Goal: Task Accomplishment & Management: Complete application form

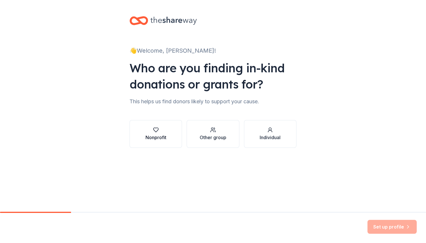
click at [154, 138] on div "Nonprofit" at bounding box center [156, 137] width 21 height 7
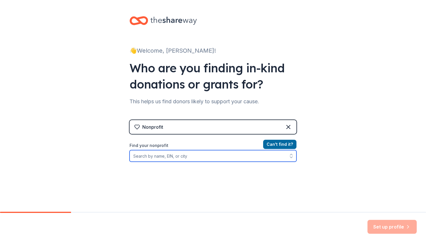
click at [188, 157] on input "Find your nonprofit" at bounding box center [213, 156] width 167 height 12
type input "o"
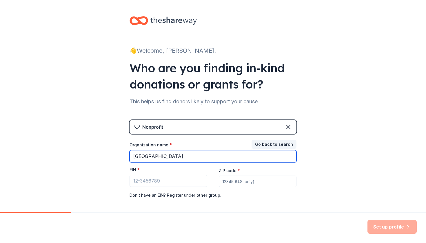
type input "Old Rochester Regional School District"
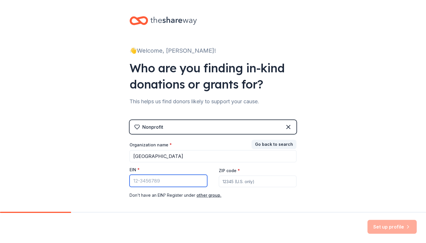
click at [176, 184] on input "EIN *" at bounding box center [169, 181] width 78 height 12
paste input "[US_EMPLOYER_IDENTIFICATION_NUMBER]"
type input "[US_EMPLOYER_IDENTIFICATION_NUMBER]"
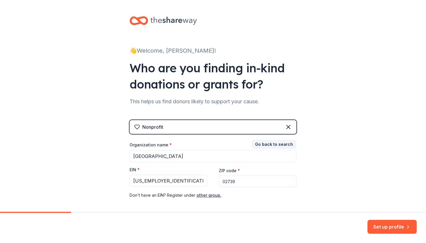
type input "02739"
click at [397, 232] on button "Set up profile" at bounding box center [392, 227] width 49 height 14
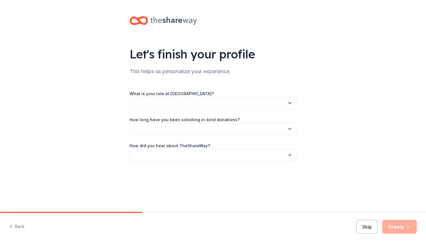
click at [228, 104] on button "button" at bounding box center [213, 103] width 167 height 12
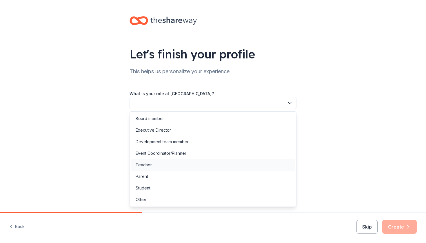
click at [201, 166] on div "Teacher" at bounding box center [213, 165] width 164 height 12
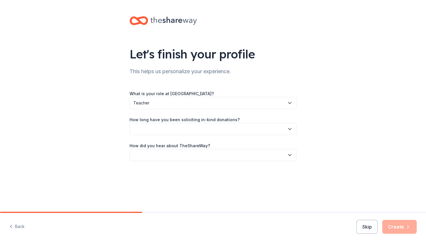
click at [194, 133] on button "button" at bounding box center [213, 129] width 167 height 12
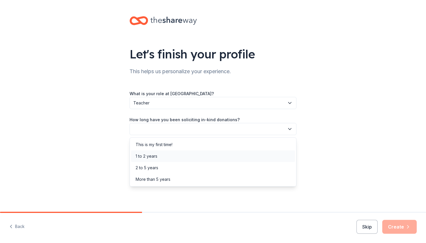
click at [193, 159] on div "1 to 2 years" at bounding box center [213, 157] width 164 height 12
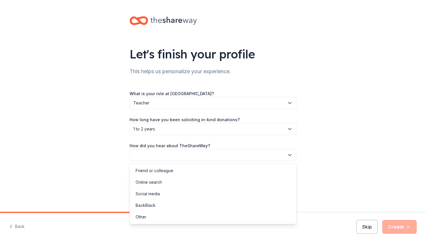
click at [190, 154] on button "button" at bounding box center [213, 155] width 167 height 12
click at [183, 183] on div "Online search" at bounding box center [213, 183] width 164 height 12
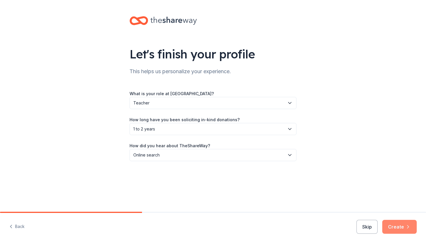
click at [404, 224] on button "Create" at bounding box center [399, 227] width 34 height 14
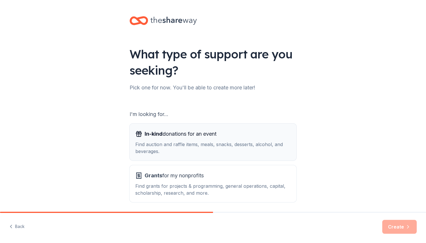
click at [206, 135] on span "In-kind donations for an event" at bounding box center [181, 134] width 72 height 9
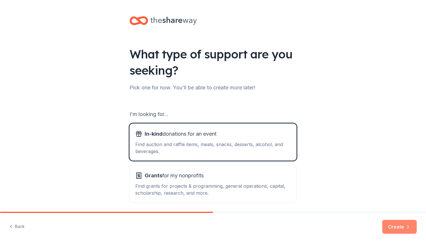
click at [405, 227] on button "Create" at bounding box center [399, 227] width 34 height 14
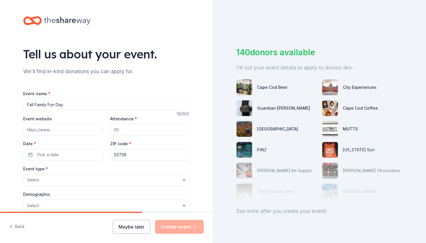
type input "Fall Family Fun Day"
click at [143, 132] on input "Attendance *" at bounding box center [150, 130] width 80 height 12
type input "150"
click at [74, 150] on button "Pick a date" at bounding box center [63, 155] width 80 height 12
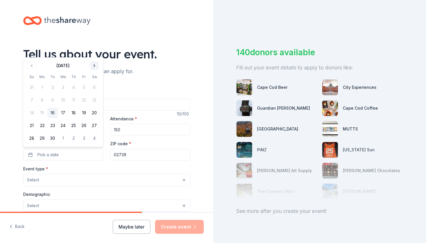
click at [94, 65] on button "Go to next month" at bounding box center [94, 66] width 8 height 8
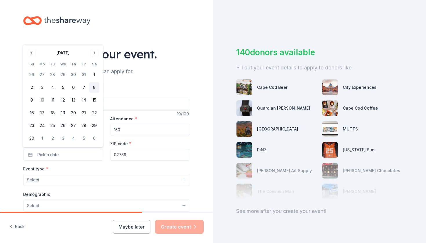
click at [94, 88] on button "8" at bounding box center [94, 87] width 10 height 10
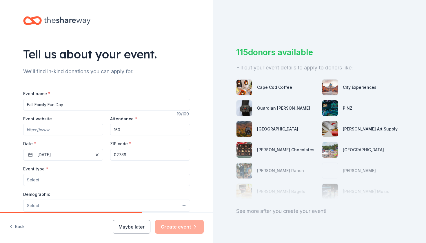
click at [109, 181] on button "Select" at bounding box center [106, 180] width 167 height 12
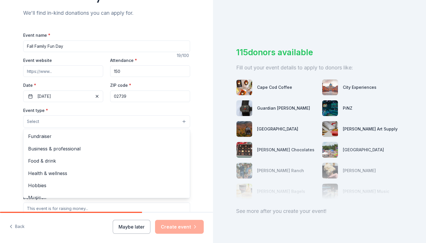
scroll to position [61, 0]
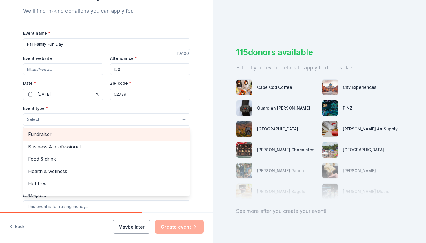
click at [61, 137] on span "Fundraiser" at bounding box center [106, 135] width 157 height 8
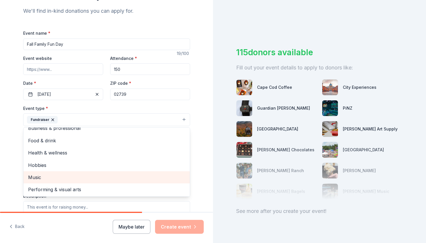
scroll to position [6, 0]
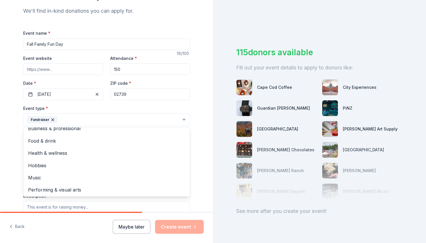
click at [7, 164] on div "Tell us about your event. We'll find in-kind donations you can apply for. Event…" at bounding box center [106, 132] width 213 height 386
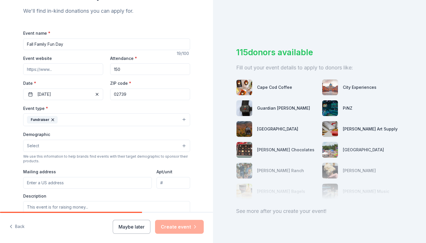
click at [67, 149] on button "Select" at bounding box center [106, 146] width 167 height 12
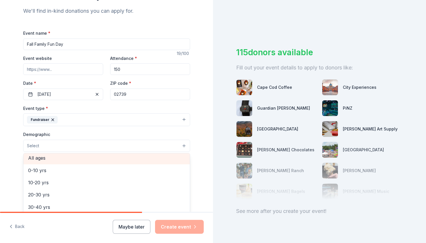
scroll to position [38, 0]
click at [56, 158] on span "All ages" at bounding box center [106, 160] width 157 height 8
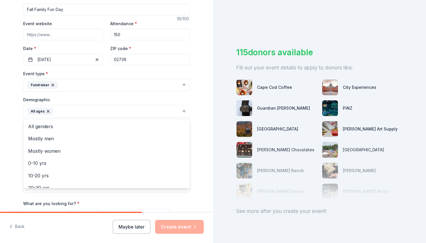
scroll to position [97, 0]
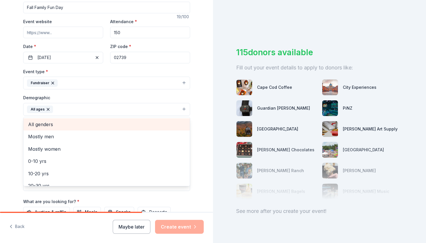
click at [47, 124] on span "All genders" at bounding box center [106, 125] width 157 height 8
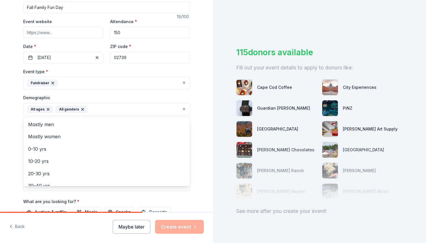
click at [14, 161] on div "Tell us about your event. We'll find in-kind donations you can apply for. Event…" at bounding box center [107, 96] width 186 height 387
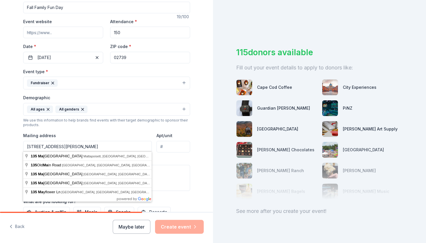
type input "135 Marion Road, Mattapoisett, MA, 02739"
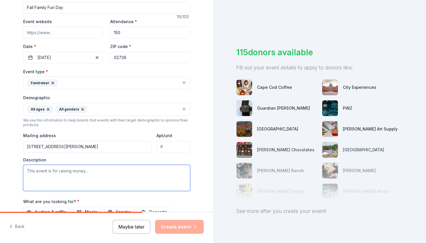
click at [92, 179] on textarea at bounding box center [106, 178] width 167 height 26
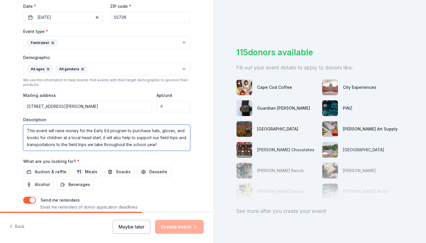
scroll to position [140, 0]
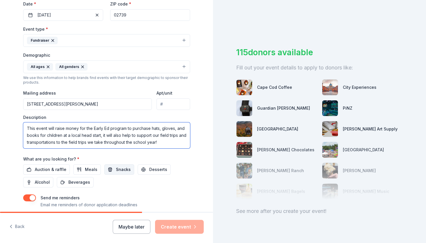
type textarea "This event will raise money for the Early Ed program to purchase hats, gloves, …"
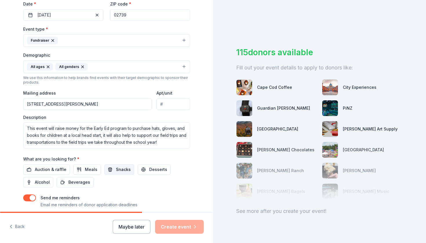
click at [124, 169] on span "Snacks" at bounding box center [123, 169] width 15 height 7
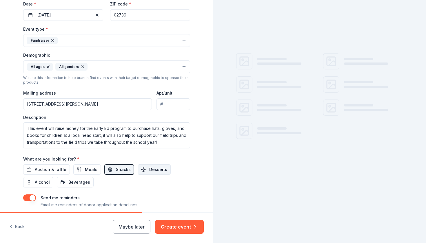
click at [150, 170] on span "Desserts" at bounding box center [158, 169] width 18 height 7
click at [77, 184] on span "Beverages" at bounding box center [79, 182] width 22 height 7
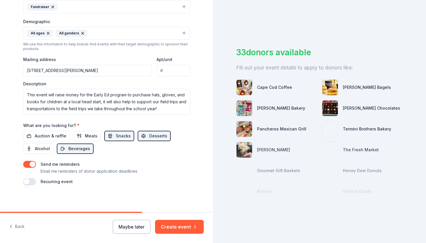
scroll to position [173, 0]
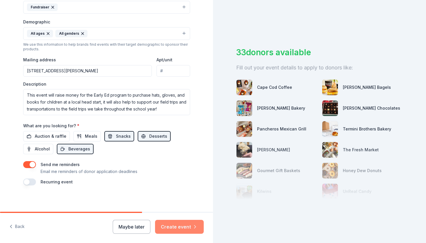
click at [188, 230] on button "Create event" at bounding box center [179, 227] width 49 height 14
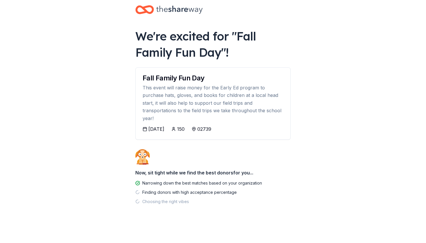
scroll to position [8, 0]
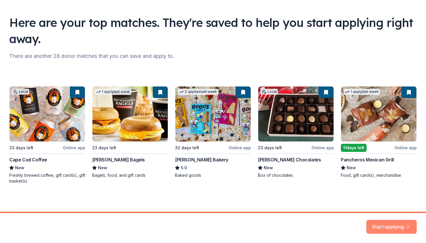
click at [401, 226] on button "Start applying" at bounding box center [391, 224] width 50 height 14
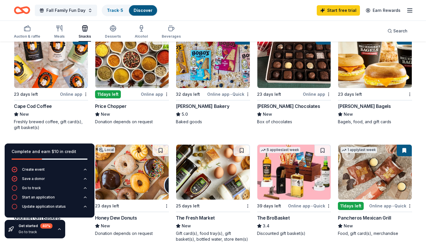
scroll to position [73, 0]
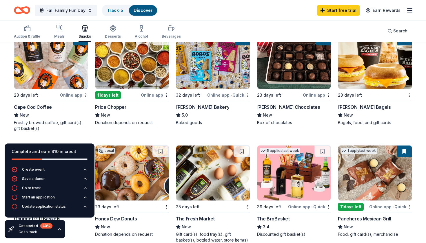
click at [53, 77] on img at bounding box center [51, 61] width 74 height 55
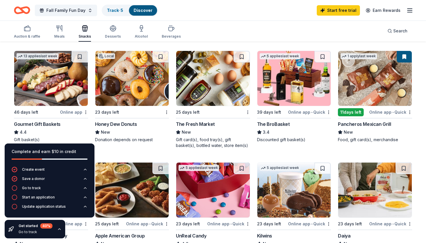
scroll to position [173, 0]
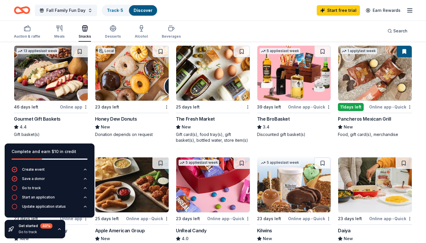
click at [142, 80] on img at bounding box center [132, 73] width 74 height 55
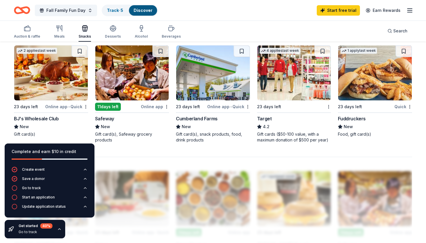
scroll to position [401, 0]
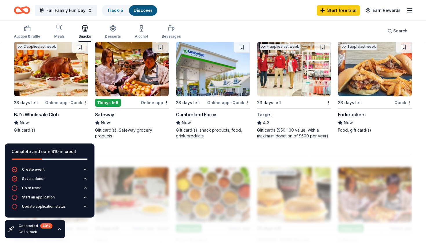
click at [48, 77] on img at bounding box center [51, 68] width 74 height 55
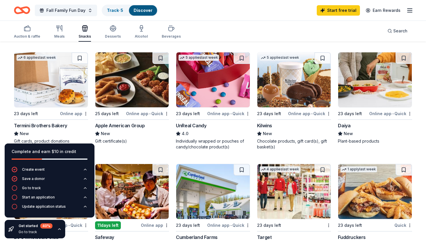
scroll to position [279, 0]
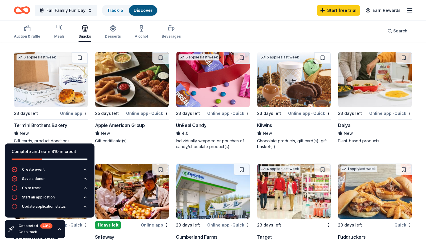
click at [132, 80] on img at bounding box center [132, 79] width 74 height 55
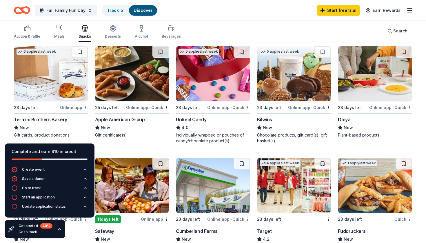
scroll to position [279, 0]
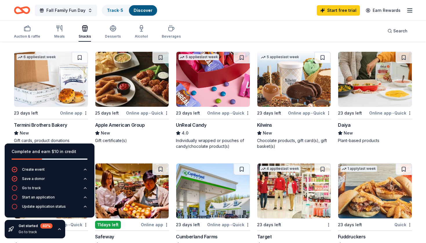
click at [208, 93] on img at bounding box center [213, 79] width 74 height 55
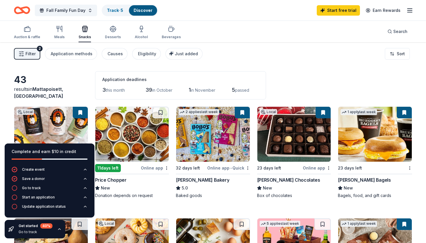
scroll to position [0, 0]
click at [284, 125] on img at bounding box center [294, 134] width 74 height 55
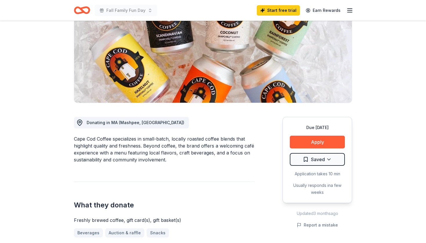
scroll to position [73, 0]
click at [313, 146] on button "Apply" at bounding box center [317, 142] width 55 height 13
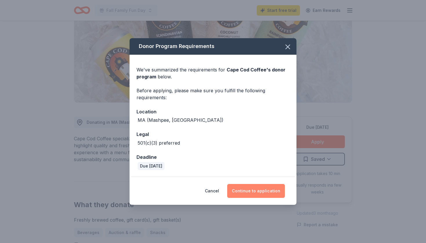
click at [250, 190] on button "Continue to application" at bounding box center [256, 191] width 58 height 14
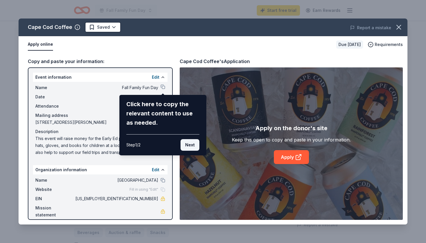
click at [193, 146] on button "Next" at bounding box center [190, 145] width 19 height 12
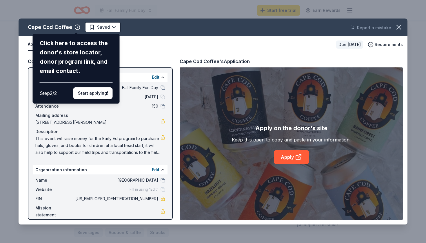
click at [133, 79] on div "Cape Cod Coffee Click here to access the donor's store locator, donor program l…" at bounding box center [213, 122] width 389 height 206
click at [99, 88] on button "Start applying!" at bounding box center [92, 94] width 39 height 12
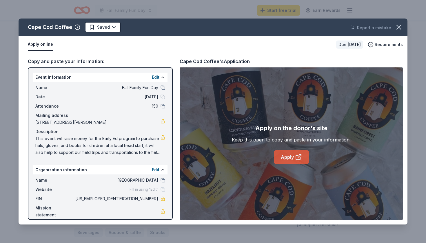
click at [287, 161] on link "Apply" at bounding box center [291, 157] width 35 height 14
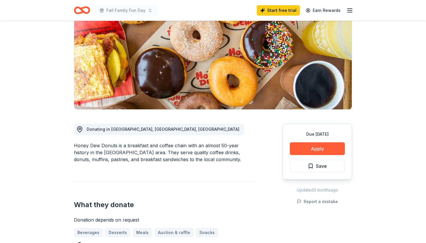
scroll to position [67, 0]
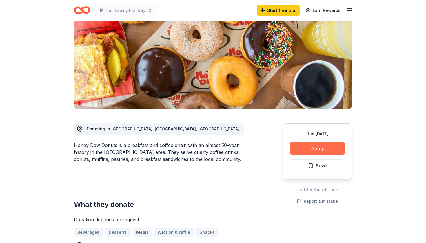
click at [307, 150] on button "Apply" at bounding box center [317, 148] width 55 height 13
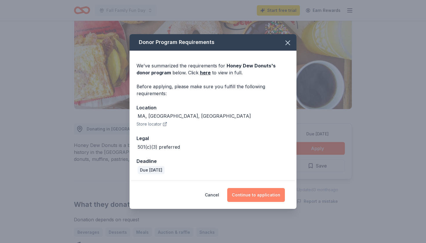
click at [271, 199] on button "Continue to application" at bounding box center [256, 195] width 58 height 14
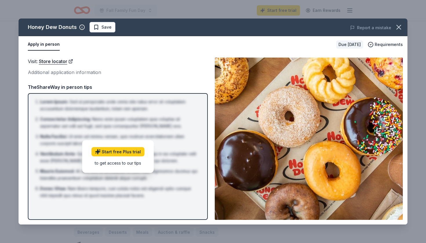
click at [41, 44] on button "Apply in person" at bounding box center [44, 45] width 32 height 12
click at [43, 48] on button "Apply in person" at bounding box center [44, 45] width 32 height 12
click at [45, 46] on button "Apply in person" at bounding box center [44, 45] width 32 height 12
click at [401, 27] on icon "button" at bounding box center [399, 27] width 8 height 8
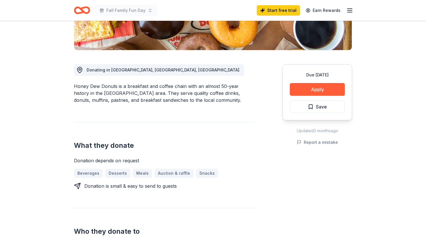
scroll to position [144, 0]
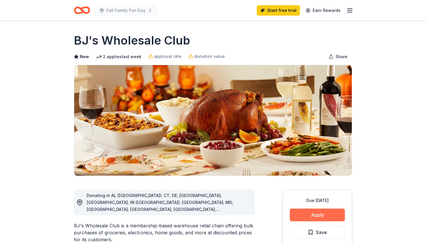
click at [329, 214] on button "Apply" at bounding box center [317, 215] width 55 height 13
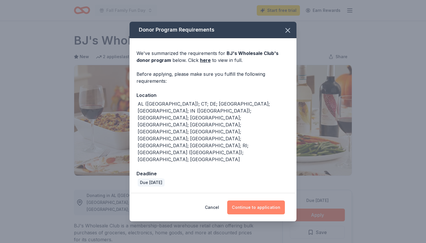
click at [255, 201] on button "Continue to application" at bounding box center [256, 208] width 58 height 14
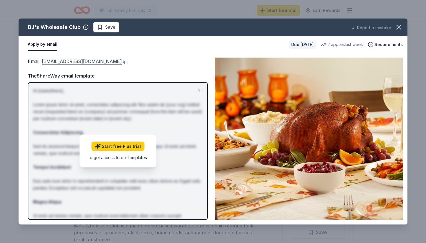
click at [43, 61] on link "community@bjs.com" at bounding box center [82, 62] width 80 height 8
click at [122, 63] on button at bounding box center [125, 62] width 6 height 5
click at [399, 28] on icon "button" at bounding box center [399, 27] width 8 height 8
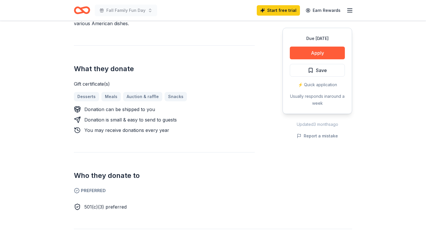
scroll to position [217, 0]
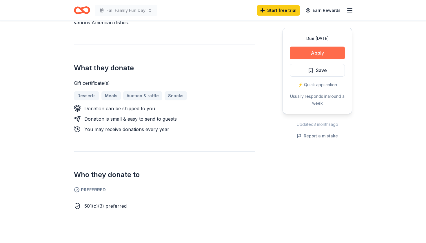
click at [339, 57] on button "Apply" at bounding box center [317, 53] width 55 height 13
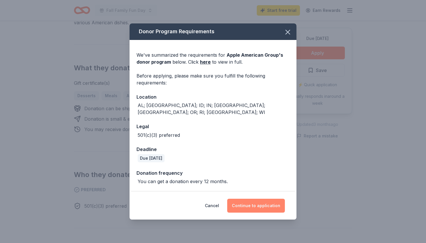
click at [264, 206] on button "Continue to application" at bounding box center [256, 206] width 58 height 14
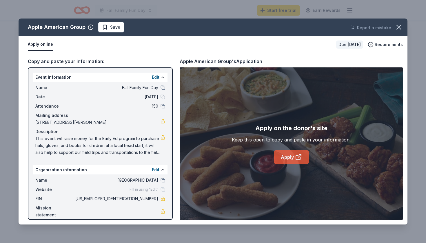
click at [297, 156] on icon at bounding box center [298, 157] width 7 height 7
click at [398, 27] on icon "button" at bounding box center [399, 27] width 8 height 8
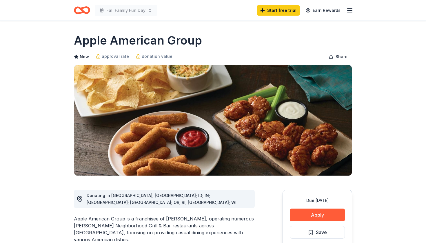
scroll to position [0, 0]
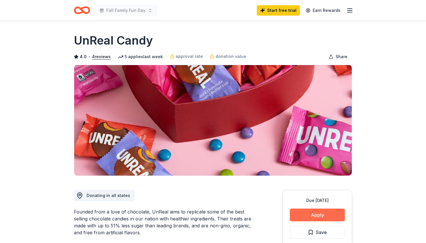
click at [326, 212] on button "Apply" at bounding box center [317, 215] width 55 height 13
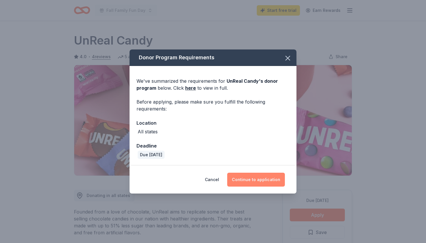
click at [266, 180] on button "Continue to application" at bounding box center [256, 180] width 58 height 14
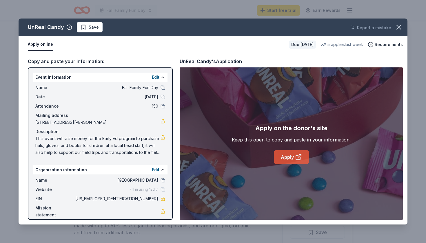
click at [299, 160] on icon at bounding box center [298, 158] width 4 height 4
click at [399, 29] on icon "button" at bounding box center [399, 27] width 8 height 8
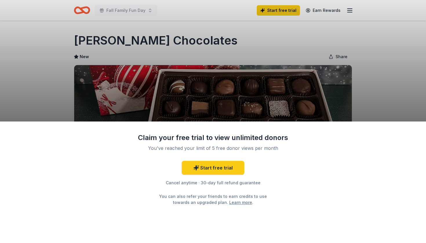
drag, startPoint x: 376, startPoint y: 98, endPoint x: 365, endPoint y: 77, distance: 23.6
click at [365, 77] on div "Claim your free trial to view unlimited donors You've reached your limit of 5 f…" at bounding box center [213, 121] width 426 height 243
